Goal: Information Seeking & Learning: Learn about a topic

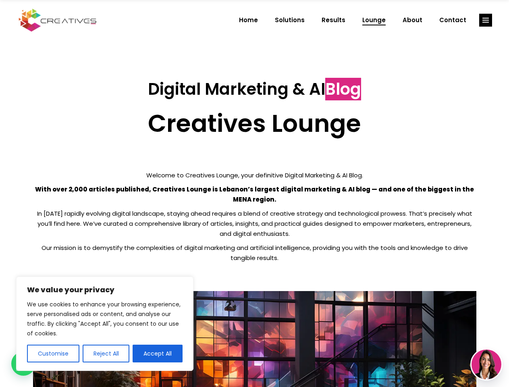
click at [255, 194] on p "With over 2,000 articles published, Creatives Lounge is Lebanon’s largest digit…" at bounding box center [255, 194] width 444 height 20
click at [53, 354] on button "Customise" at bounding box center [53, 354] width 52 height 18
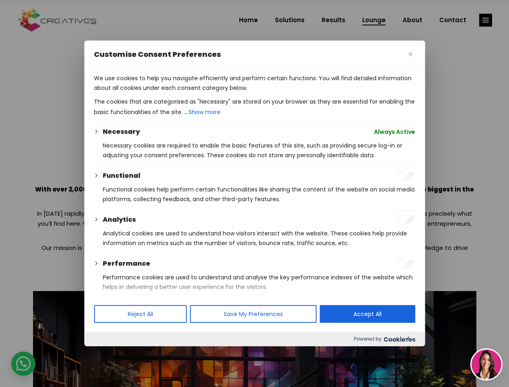
click at [106, 354] on div at bounding box center [254, 193] width 509 height 387
click at [158, 93] on p "We use cookies to help you navigate efficiently and perform certain functions. …" at bounding box center [254, 82] width 321 height 19
click at [486, 20] on div at bounding box center [254, 193] width 509 height 387
click at [487, 365] on img at bounding box center [487, 365] width 30 height 30
